Goal: Communication & Community: Answer question/provide support

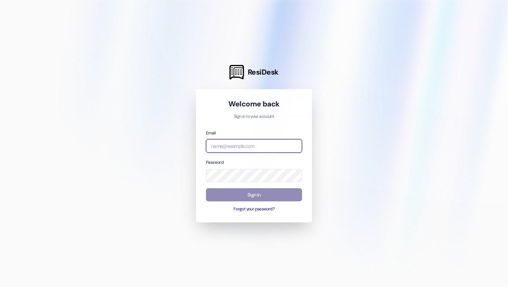
type input "[EMAIL_ADDRESS][DOMAIN_NAME]"
click at [264, 194] on button "Sign In" at bounding box center [254, 194] width 96 height 13
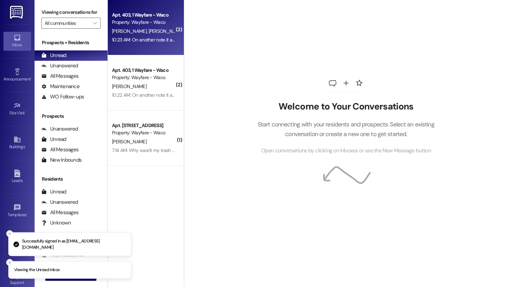
click at [152, 46] on div "Apt. 403, 1 Wayfare - Waco Property: Wayfare - Waco [PERSON_NAME] [PERSON_NAME]…" at bounding box center [146, 27] width 76 height 55
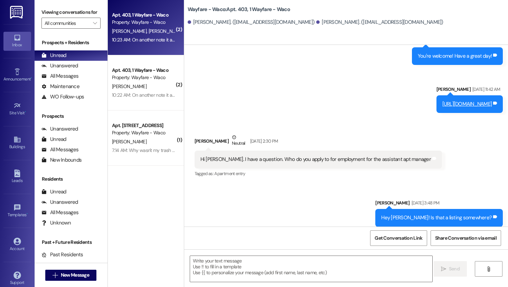
scroll to position [6808, 0]
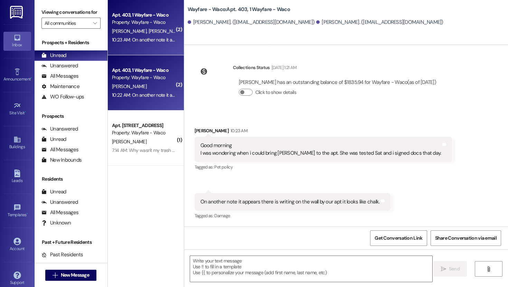
click at [138, 84] on div "[PERSON_NAME]" at bounding box center [143, 86] width 65 height 9
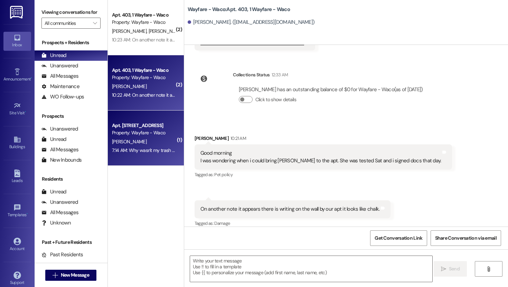
click at [138, 129] on div "Property: Wayfare - Waco" at bounding box center [144, 132] width 64 height 7
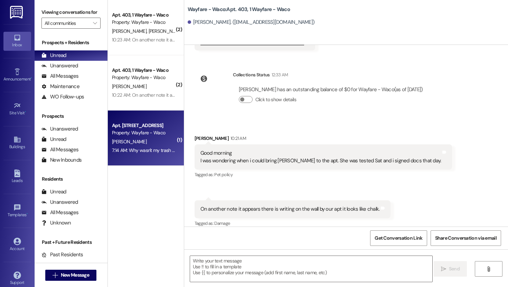
scroll to position [4797, 0]
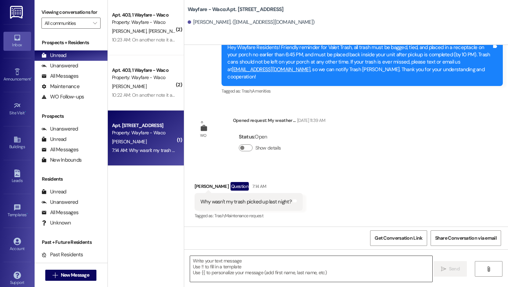
click at [258, 274] on textarea at bounding box center [311, 269] width 242 height 26
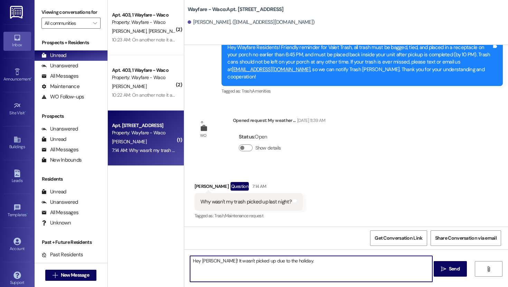
scroll to position [4798, 0]
type textarea "Hey [PERSON_NAME]! It wasn't picked up due to the holiday."
click at [446, 266] on span " Send" at bounding box center [451, 269] width 22 height 7
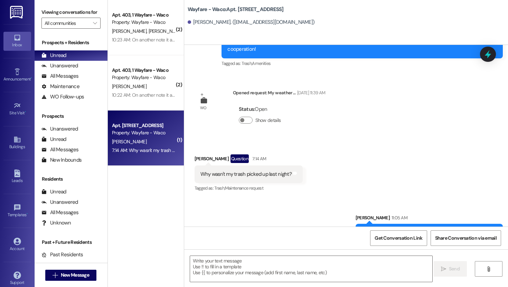
scroll to position [4797, 0]
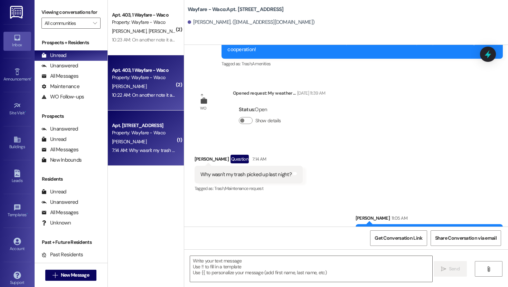
click at [164, 97] on div "10:22 AM: On another note it appears there is writing on the wall by our apt it…" at bounding box center [204, 95] width 184 height 6
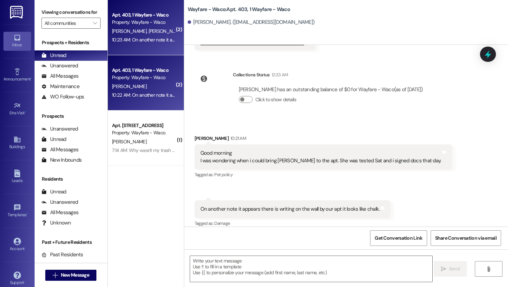
click at [136, 27] on div "[PERSON_NAME] [PERSON_NAME]" at bounding box center [143, 31] width 65 height 9
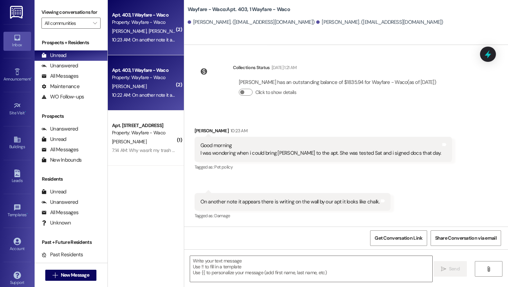
click at [137, 93] on div "10:22 AM: On another note it appears there is writing on the wall by our apt it…" at bounding box center [204, 95] width 184 height 6
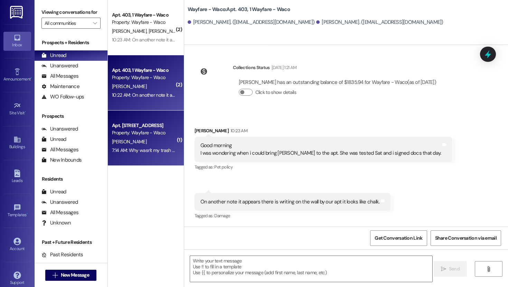
click at [137, 145] on div "[PERSON_NAME]" at bounding box center [143, 142] width 65 height 9
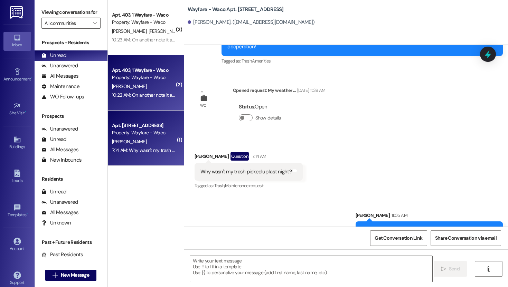
click at [144, 98] on div "10:22 AM: On another note it appears there is writing on the wall by our apt it…" at bounding box center [204, 95] width 184 height 6
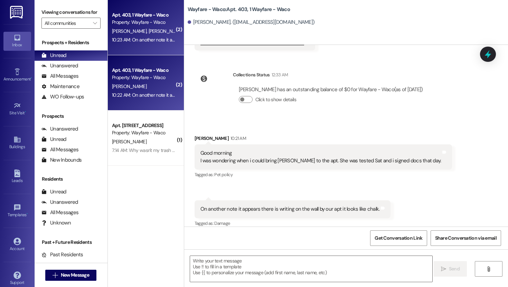
click at [139, 18] on div "Apt. 403, 1 Wayfare - Waco" at bounding box center [144, 14] width 64 height 7
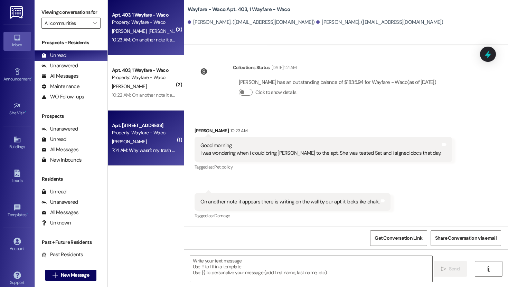
click at [141, 126] on div "Apt. [STREET_ADDRESS]" at bounding box center [144, 125] width 64 height 7
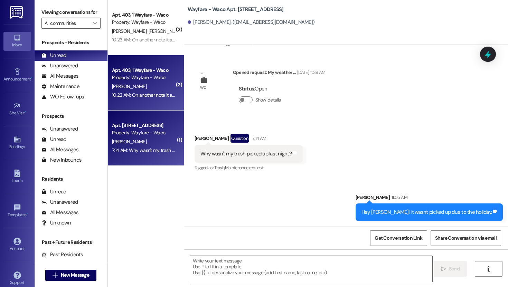
click at [147, 93] on div "10:22 AM: On another note it appears there is writing on the wall by our apt it…" at bounding box center [204, 95] width 184 height 6
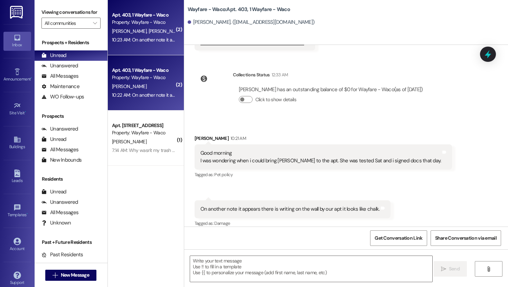
click at [139, 11] on div "Apt. 403, 1 Wayfare - Waco Property: Wayfare - Waco" at bounding box center [143, 19] width 65 height 16
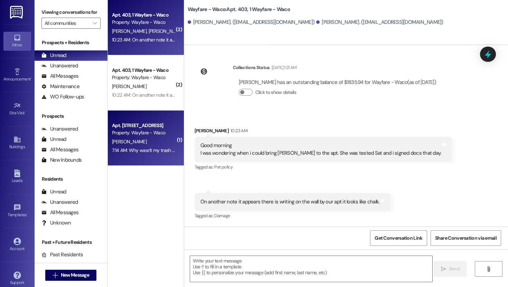
click at [144, 128] on div "Apt. [STREET_ADDRESS]" at bounding box center [144, 125] width 64 height 7
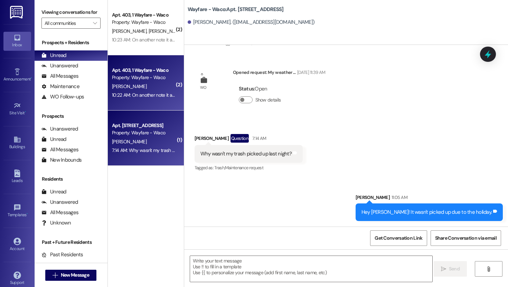
click at [141, 84] on div "[PERSON_NAME]" at bounding box center [143, 86] width 65 height 9
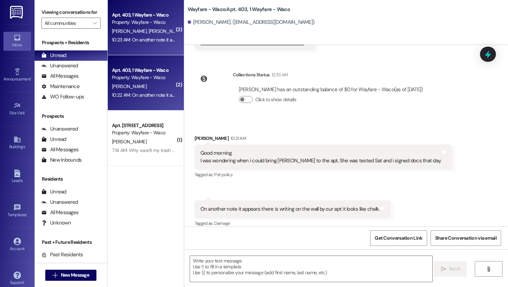
click at [136, 42] on div "10:23 AM: On another note it appears there is writing on the wall by our apt it…" at bounding box center [204, 40] width 184 height 6
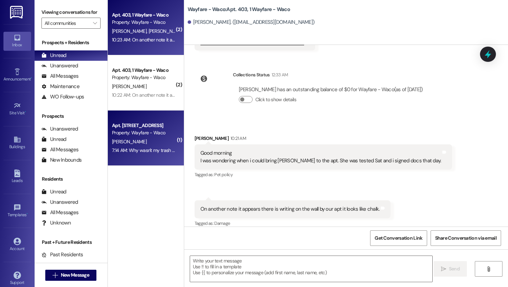
scroll to position [6807, 0]
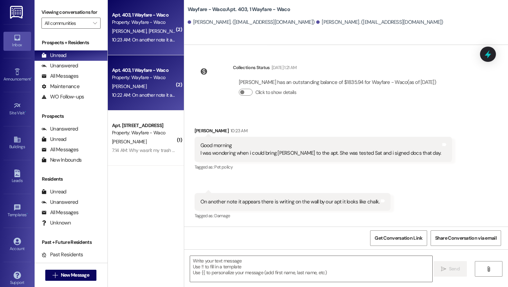
click at [140, 103] on div "Apt. 403, 1 Wayfare - Waco Property: Wayfare - Waco [PERSON_NAME] 10:22 AM: On …" at bounding box center [146, 82] width 76 height 55
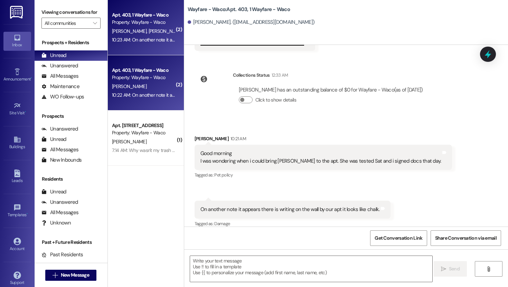
click at [142, 46] on div "Apt. 403, 1 Wayfare - Waco Property: Wayfare - Waco [PERSON_NAME] [PERSON_NAME]…" at bounding box center [146, 27] width 76 height 55
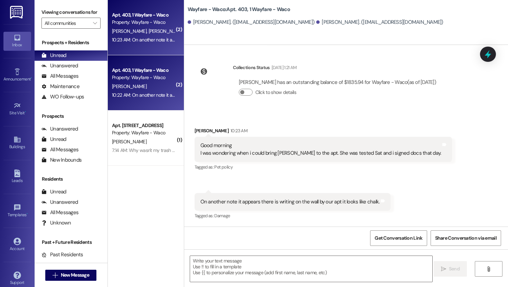
click at [141, 85] on div "[PERSON_NAME]" at bounding box center [143, 86] width 65 height 9
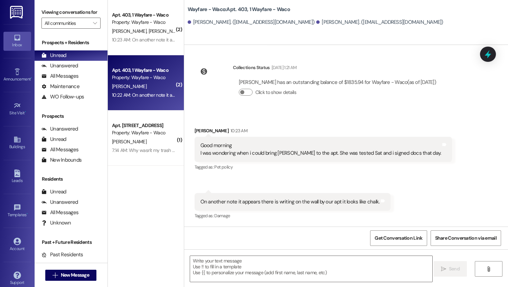
scroll to position [1209, 0]
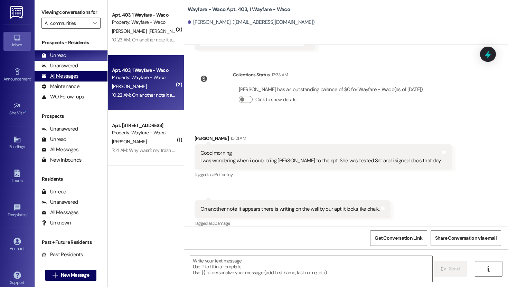
click at [73, 80] on div "All Messages" at bounding box center [59, 76] width 37 height 7
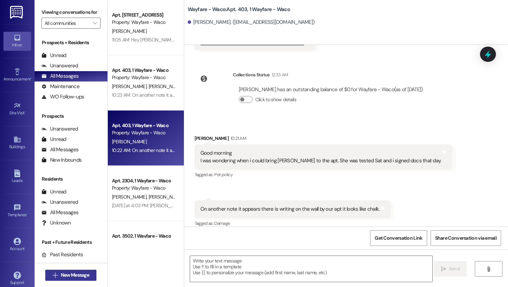
click at [80, 272] on span "New Message" at bounding box center [75, 275] width 28 height 7
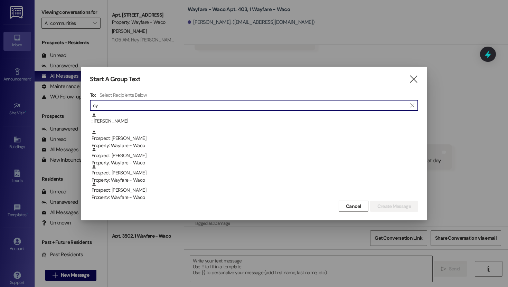
type input "c"
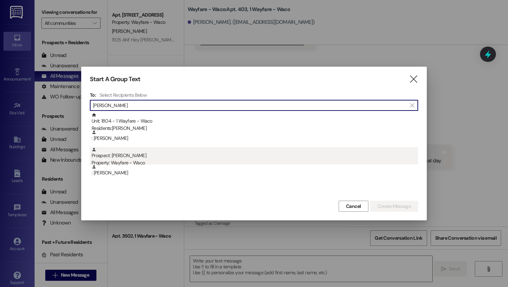
type input "[PERSON_NAME]"
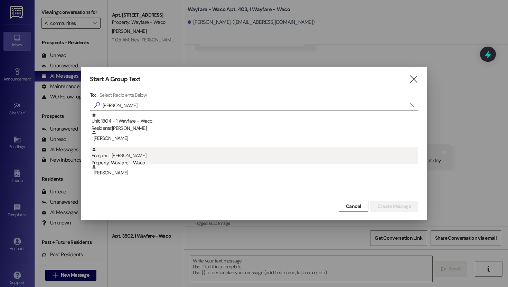
click at [140, 159] on div "Property: Wayfare - Waco" at bounding box center [255, 162] width 327 height 7
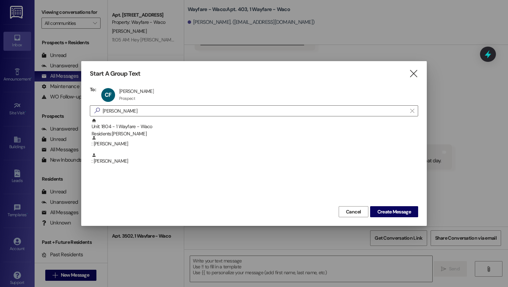
click at [150, 93] on div "CF [PERSON_NAME] [PERSON_NAME] Prospect Prospect click to remove" at bounding box center [255, 94] width 311 height 17
click at [141, 95] on div "CF [PERSON_NAME] [PERSON_NAME] Prospect Prospect click to remove" at bounding box center [130, 94] width 60 height 17
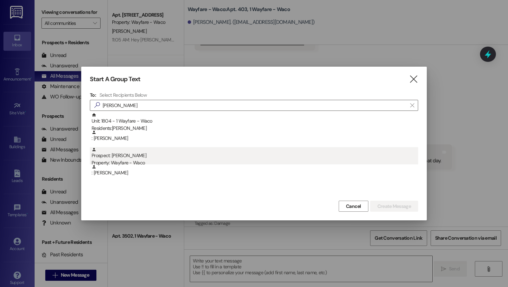
click at [140, 158] on div "Prospect: [PERSON_NAME] Property: Wayfare - Waco" at bounding box center [255, 157] width 327 height 20
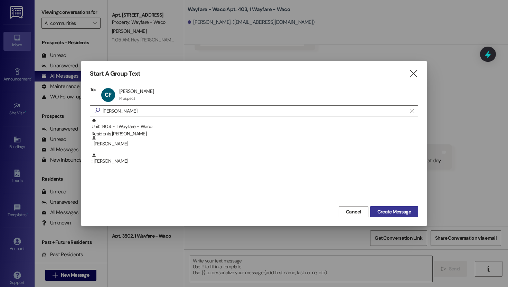
click at [392, 211] on span "Create Message" at bounding box center [395, 212] width 34 height 7
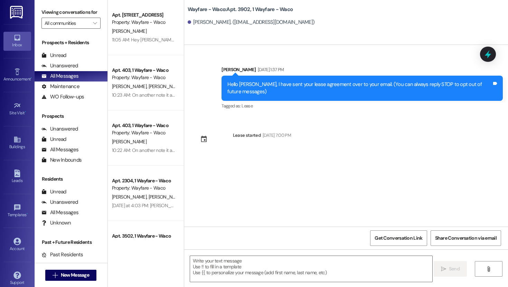
scroll to position [0, 0]
click at [250, 262] on textarea at bounding box center [311, 269] width 242 height 26
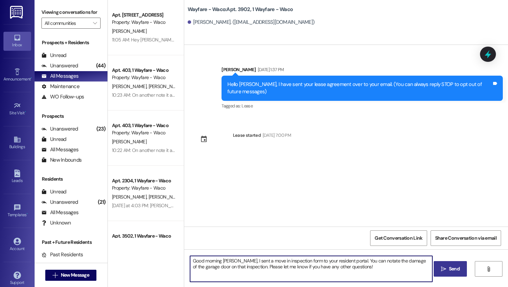
type textarea "Good morning [PERSON_NAME], I sent a move in inspection form to your resident p…"
click at [449, 270] on span "Send" at bounding box center [454, 269] width 11 height 7
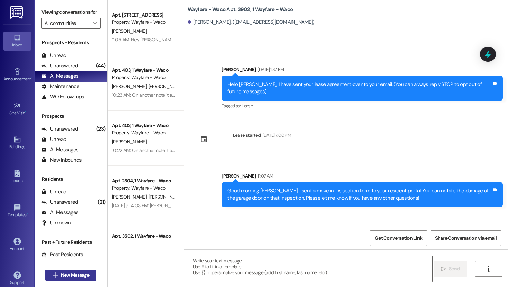
click at [66, 280] on button " New Message" at bounding box center [70, 275] width 51 height 11
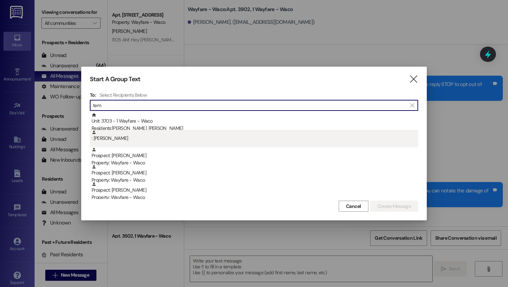
type input "tem"
click at [170, 142] on div ": [PERSON_NAME]" at bounding box center [254, 138] width 329 height 17
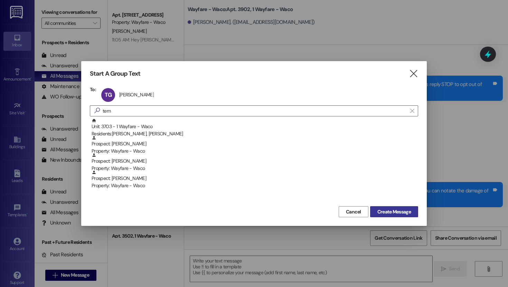
click at [403, 214] on span "Create Message" at bounding box center [395, 212] width 34 height 7
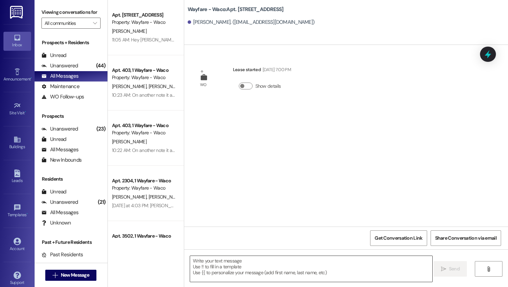
click at [264, 265] on textarea at bounding box center [311, 269] width 242 height 26
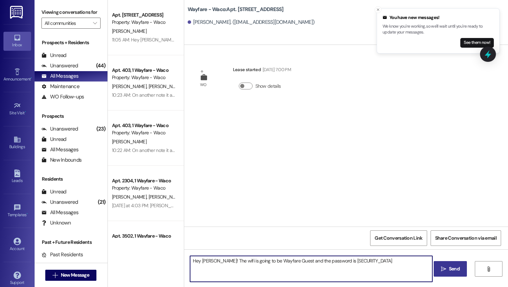
type textarea "Hey [PERSON_NAME]! The wifi is going to be Wayfare Guest and the password is [S…"
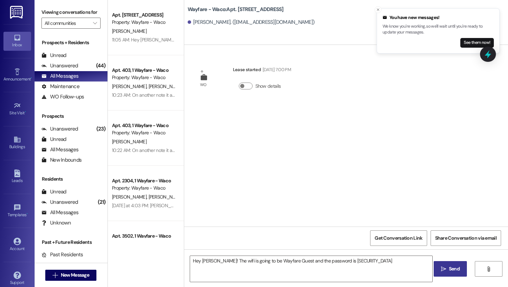
click at [451, 268] on span "Send" at bounding box center [454, 269] width 11 height 7
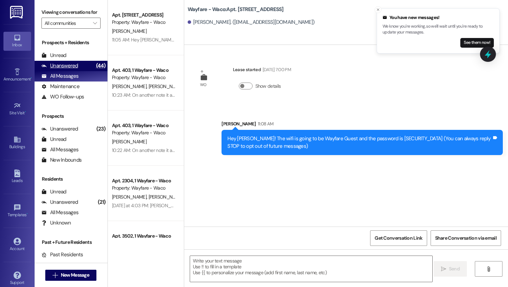
click at [74, 70] on div "Unanswered" at bounding box center [59, 65] width 37 height 7
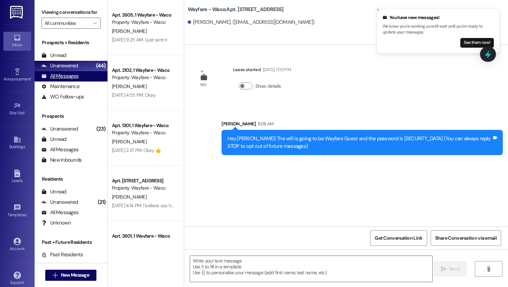
click at [72, 80] on div "All Messages" at bounding box center [59, 76] width 37 height 7
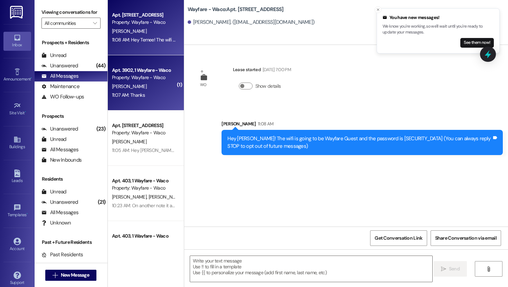
click at [129, 76] on div "Property: Wayfare - Waco" at bounding box center [144, 77] width 64 height 7
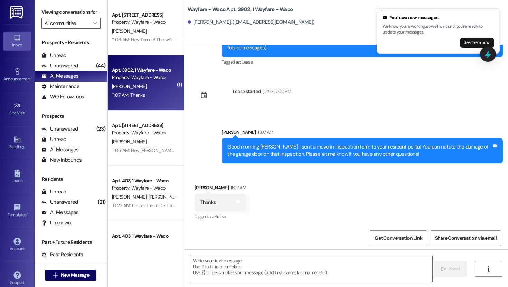
scroll to position [44, 0]
click at [223, 256] on div " Send " at bounding box center [346, 276] width 324 height 52
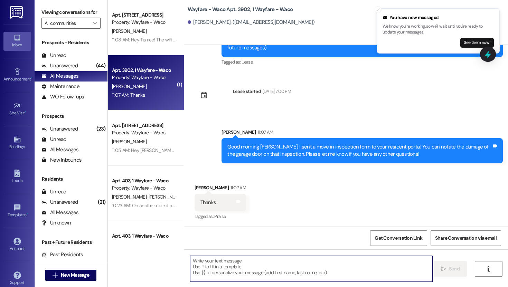
click at [224, 259] on textarea at bounding box center [311, 269] width 242 height 26
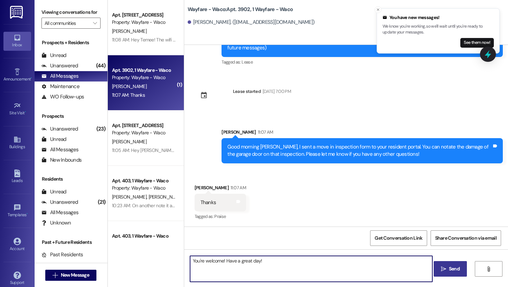
type textarea "You're welcome! Have a great day!"
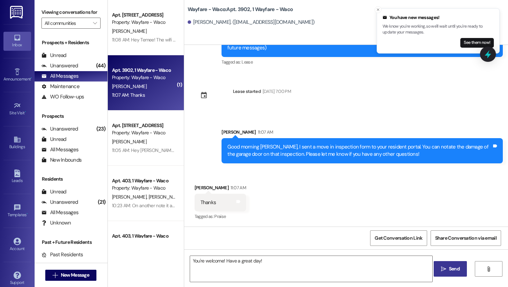
click at [443, 267] on icon "" at bounding box center [443, 270] width 5 height 6
